Goal: Information Seeking & Learning: Compare options

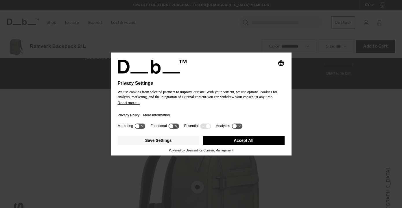
scroll to position [830, 0]
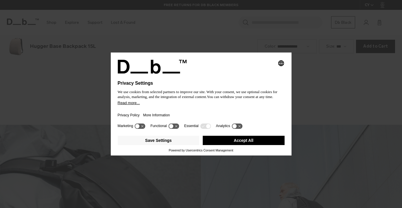
scroll to position [830, 0]
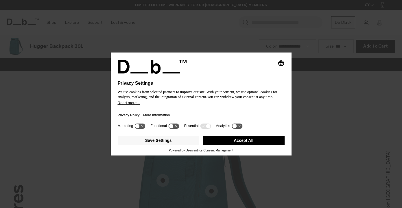
scroll to position [830, 0]
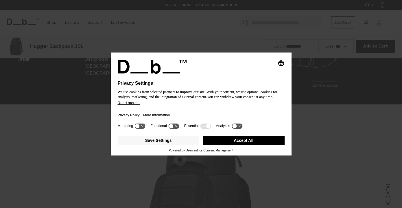
scroll to position [830, 0]
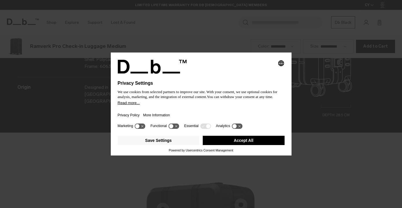
scroll to position [830, 0]
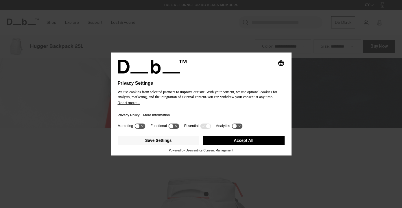
scroll to position [830, 0]
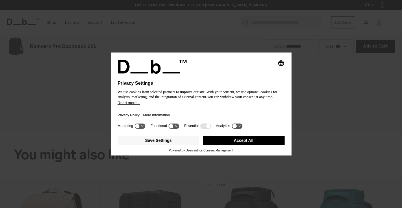
scroll to position [830, 0]
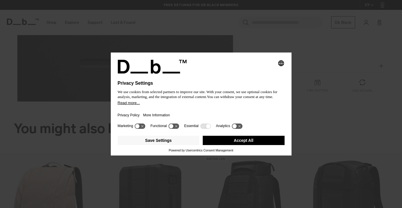
scroll to position [415, 0]
